Goal: Transaction & Acquisition: Purchase product/service

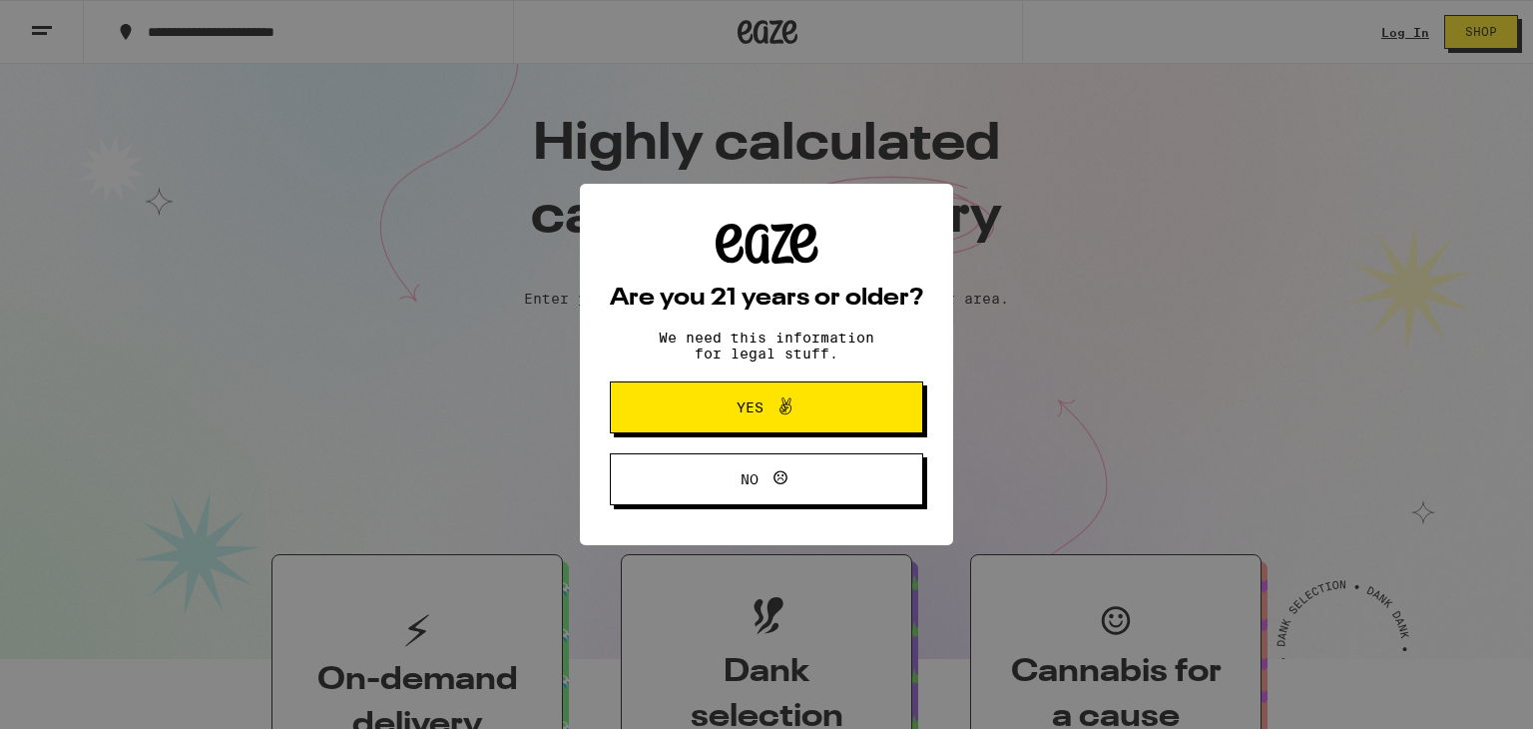
click at [827, 416] on span "Yes" at bounding box center [767, 407] width 152 height 26
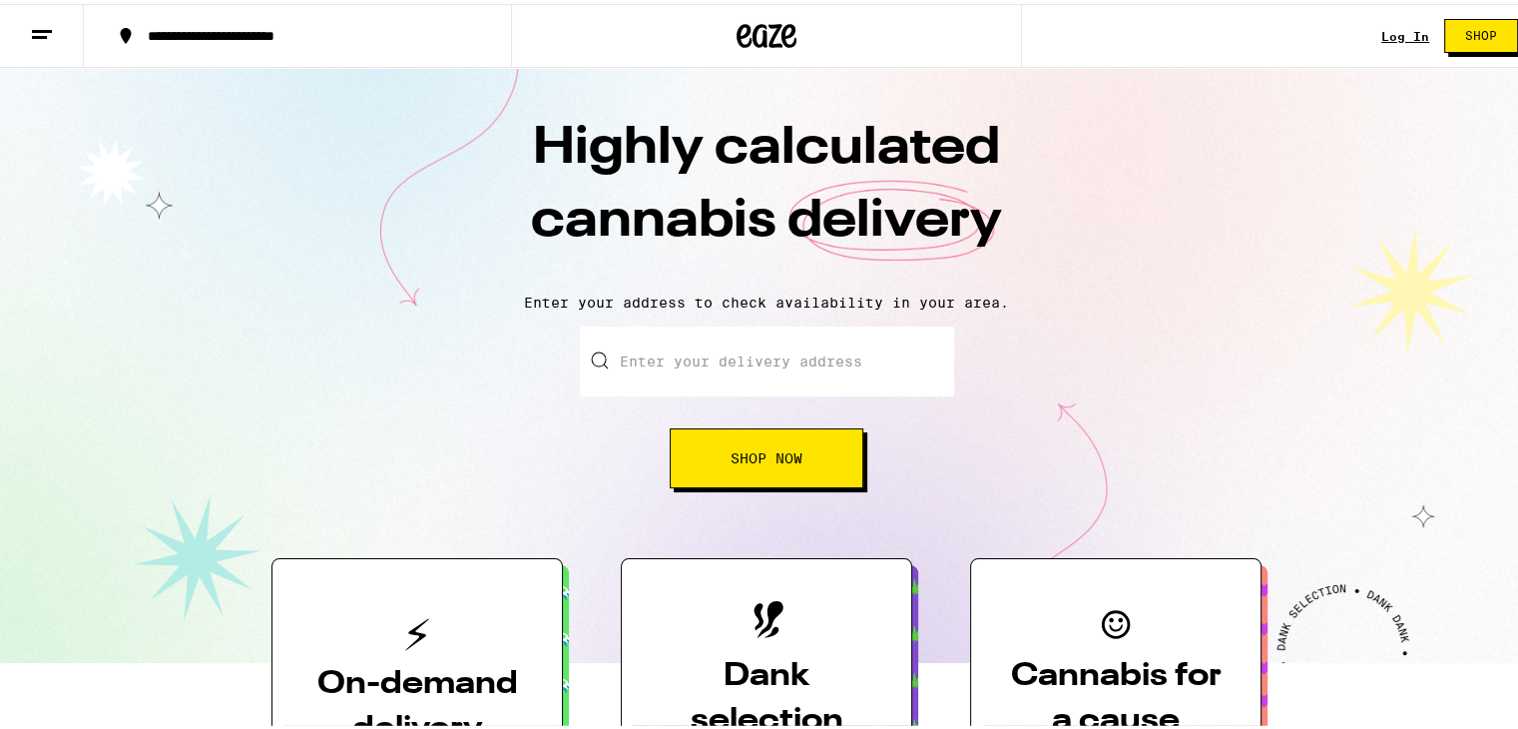
click at [793, 452] on span "Shop Now" at bounding box center [767, 454] width 72 height 14
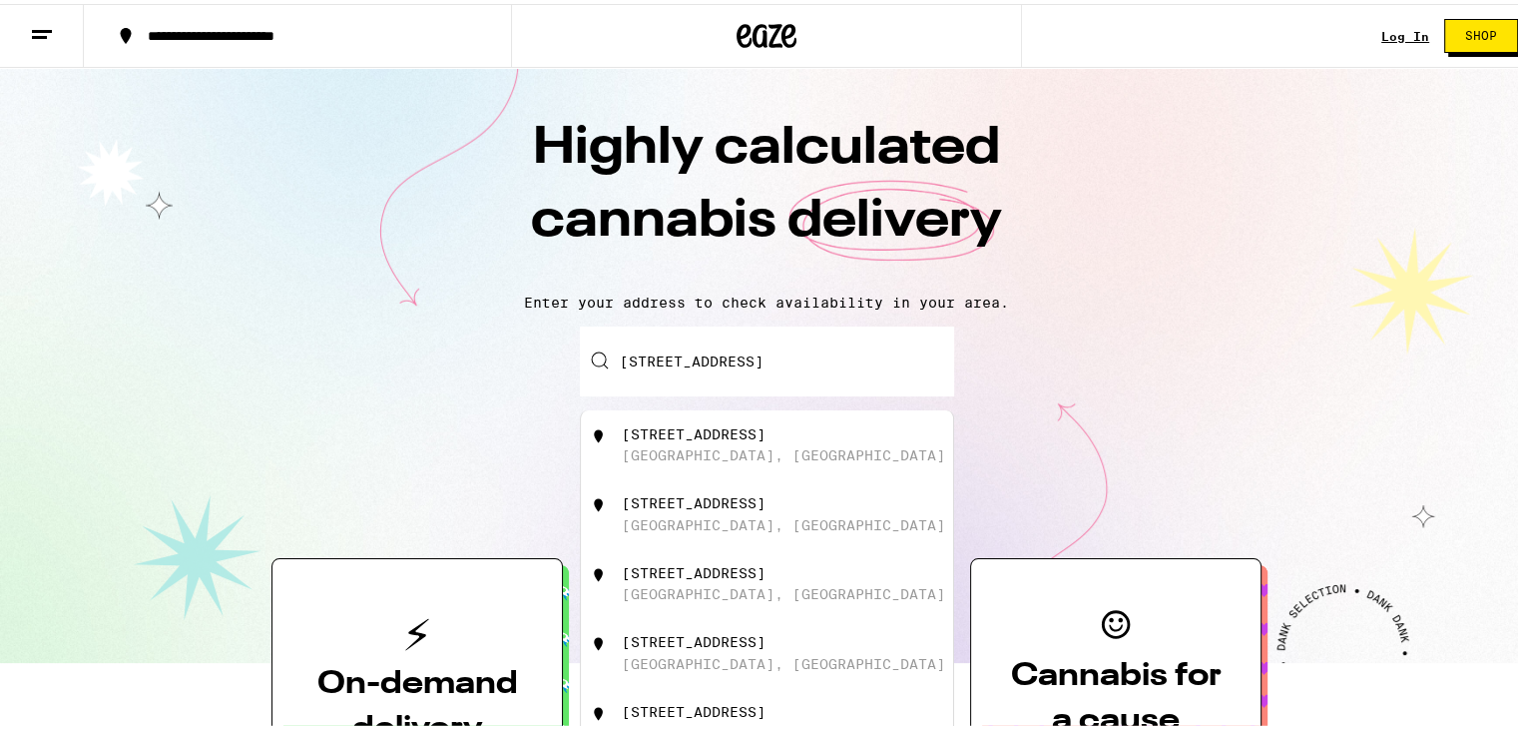
click at [818, 430] on div "[STREET_ADDRESS]" at bounding box center [800, 441] width 356 height 38
type input "[STREET_ADDRESS]"
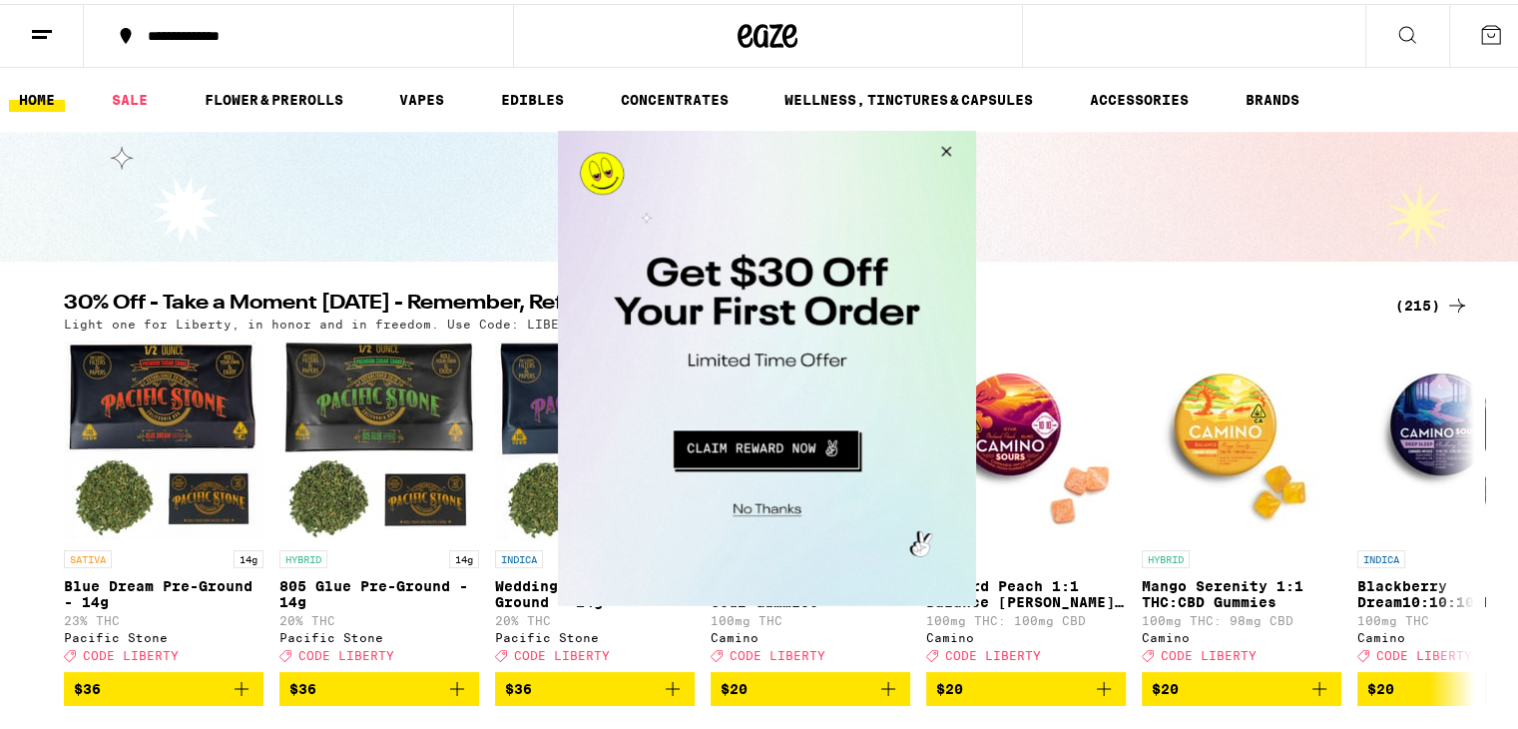
click at [952, 151] on button "Close Modal" at bounding box center [942, 154] width 54 height 48
